Goal: Task Accomplishment & Management: Use online tool/utility

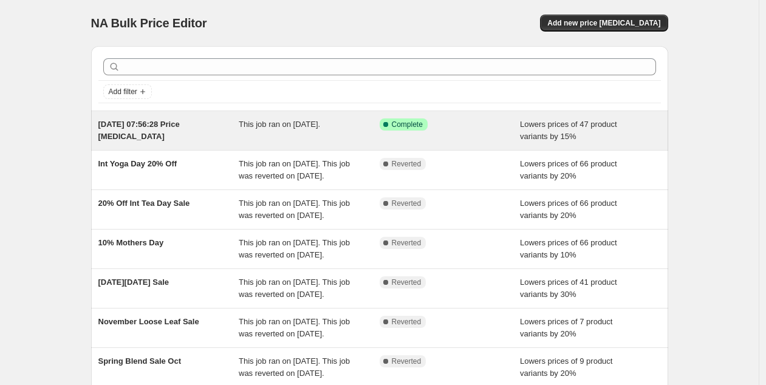
click at [286, 128] on span "This job ran on [DATE]." at bounding box center [279, 124] width 81 height 9
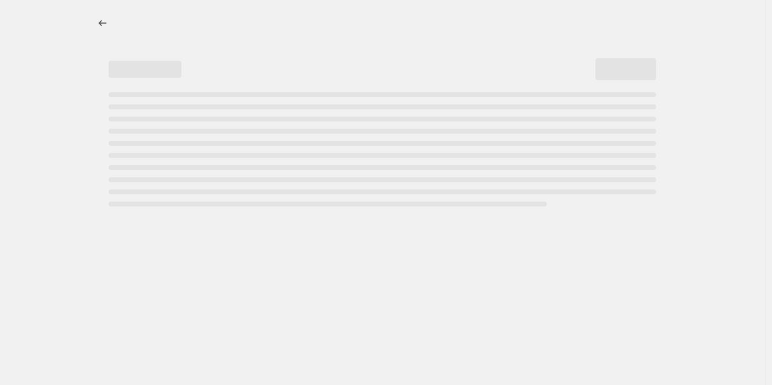
select select "percentage"
select select "collection"
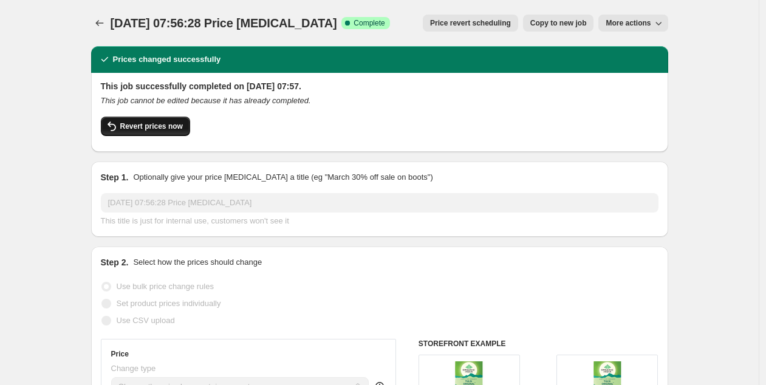
click at [166, 128] on span "Revert prices now" at bounding box center [151, 126] width 63 height 10
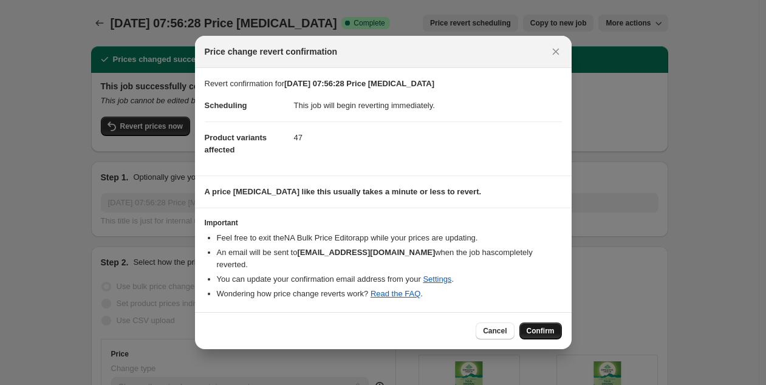
click at [533, 333] on span "Confirm" at bounding box center [541, 331] width 28 height 10
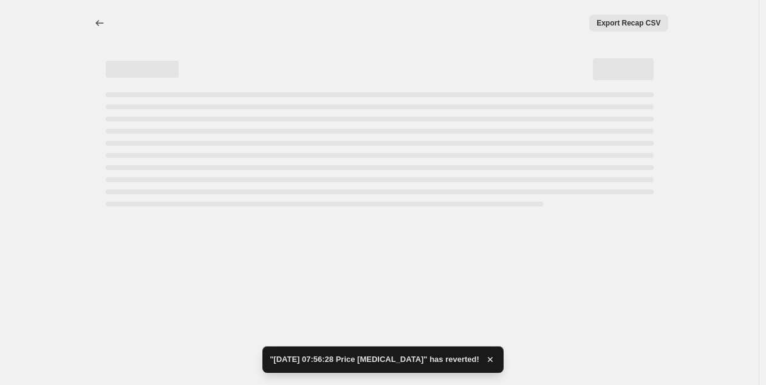
select select "percentage"
select select "collection"
